Goal: Use online tool/utility: Utilize a website feature to perform a specific function

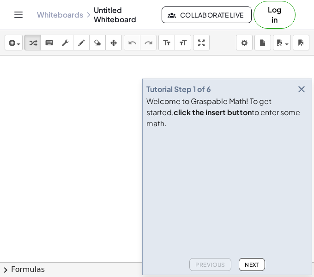
click at [303, 95] on icon "button" at bounding box center [301, 89] width 11 height 11
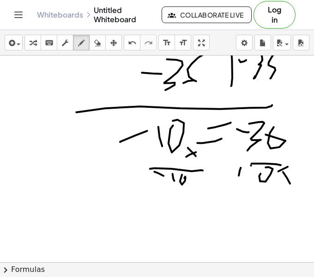
scroll to position [84, 0]
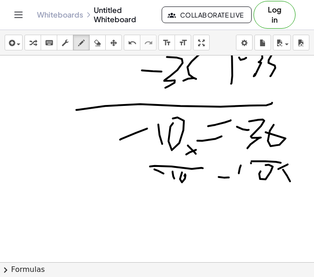
click at [16, 14] on icon "Toggle navigation" at bounding box center [18, 14] width 11 height 11
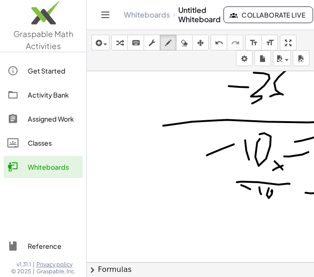
click at [43, 69] on div "Get Started" at bounding box center [53, 70] width 51 height 11
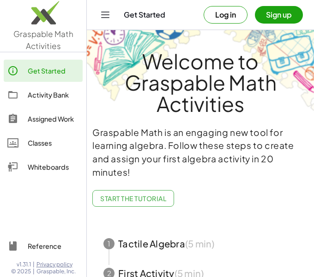
click at [35, 161] on div "Whiteboards" at bounding box center [53, 166] width 51 height 11
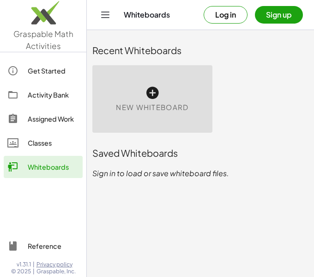
click at [165, 103] on span "New Whiteboard" at bounding box center [152, 107] width 73 height 11
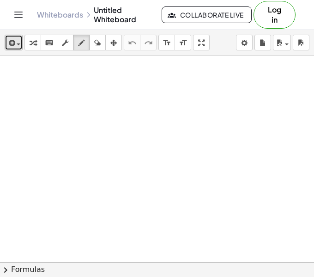
click at [9, 45] on icon "button" at bounding box center [11, 42] width 8 height 11
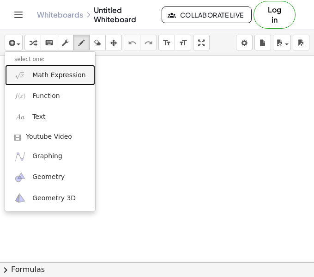
click at [37, 73] on span "Math Expression" at bounding box center [58, 75] width 53 height 9
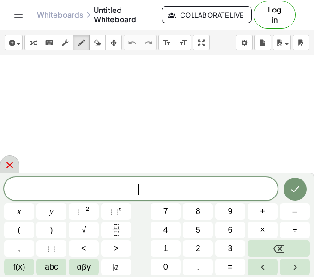
click at [10, 164] on icon at bounding box center [9, 165] width 6 height 6
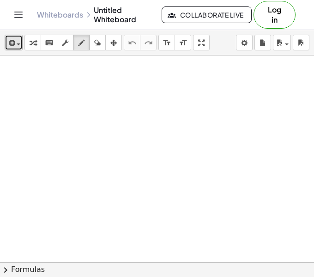
click at [10, 48] on icon "button" at bounding box center [11, 42] width 8 height 11
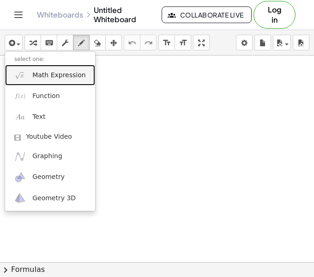
click at [54, 78] on span "Math Expression" at bounding box center [58, 75] width 53 height 9
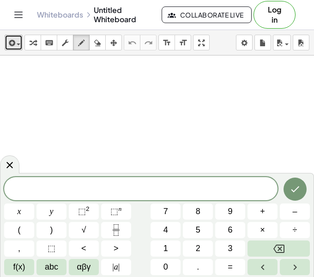
click at [12, 43] on icon "button" at bounding box center [11, 42] width 8 height 11
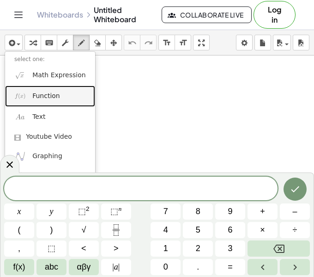
click at [41, 92] on span "Function" at bounding box center [46, 96] width 28 height 9
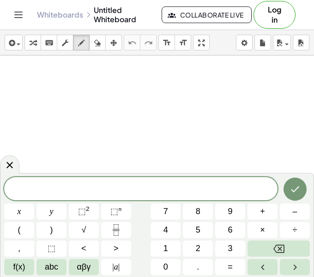
scroll to position [0, 0]
click at [8, 166] on icon at bounding box center [9, 165] width 6 height 6
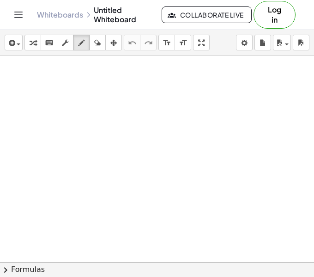
click at [33, 268] on button "chevron_right Formulas" at bounding box center [157, 269] width 314 height 15
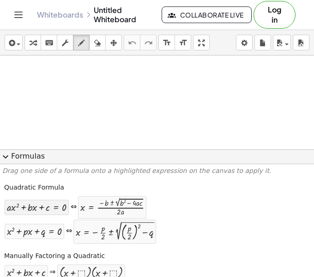
click at [57, 214] on div "+ · a · x 2 + · b · x + c = 0" at bounding box center [37, 207] width 64 height 15
drag, startPoint x: 55, startPoint y: 212, endPoint x: 61, endPoint y: 128, distance: 83.9
click at [40, 220] on div "+ x 2 + · p · x + q = 0 ⇔ x = − · p · 2 ± 2 √ ( + ( · p · 2 ) 2 − q )" at bounding box center [80, 231] width 153 height 25
click at [35, 211] on div at bounding box center [37, 207] width 60 height 11
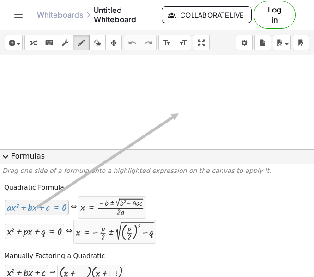
drag, startPoint x: 6, startPoint y: 208, endPoint x: 140, endPoint y: 109, distance: 167.2
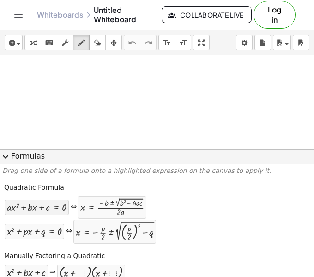
click at [60, 205] on div at bounding box center [37, 207] width 60 height 11
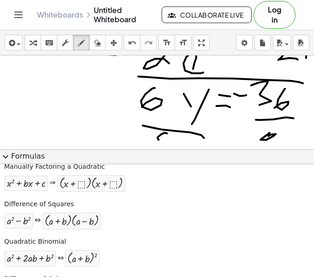
scroll to position [320, 0]
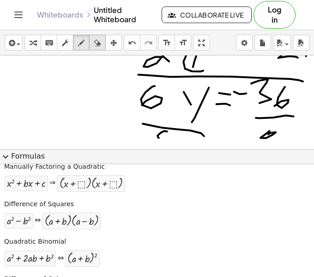
click at [100, 41] on icon "button" at bounding box center [97, 42] width 6 height 11
click at [129, 45] on icon "undo" at bounding box center [132, 42] width 9 height 11
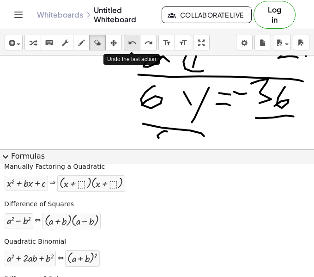
click at [129, 45] on icon "undo" at bounding box center [132, 42] width 9 height 11
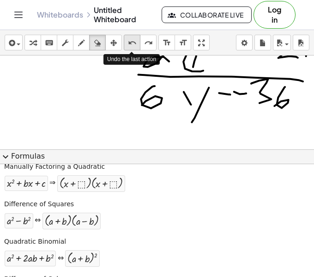
click at [129, 45] on icon "undo" at bounding box center [132, 42] width 9 height 11
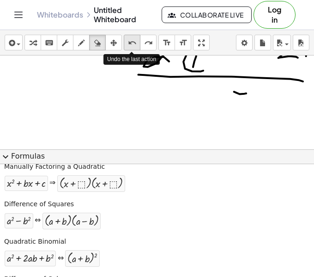
click at [129, 45] on icon "undo" at bounding box center [132, 42] width 9 height 11
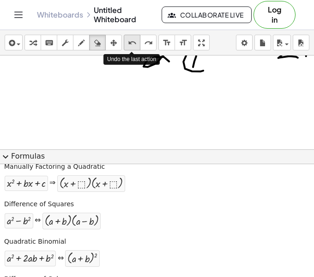
click at [129, 45] on icon "undo" at bounding box center [132, 42] width 9 height 11
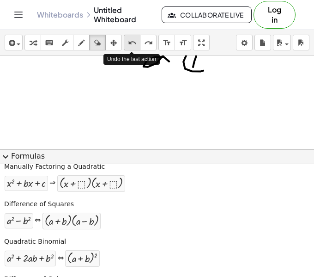
click at [129, 45] on icon "undo" at bounding box center [132, 42] width 9 height 11
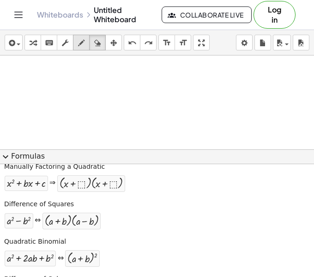
click at [76, 45] on div "button" at bounding box center [81, 42] width 12 height 11
